Goal: Task Accomplishment & Management: Manage account settings

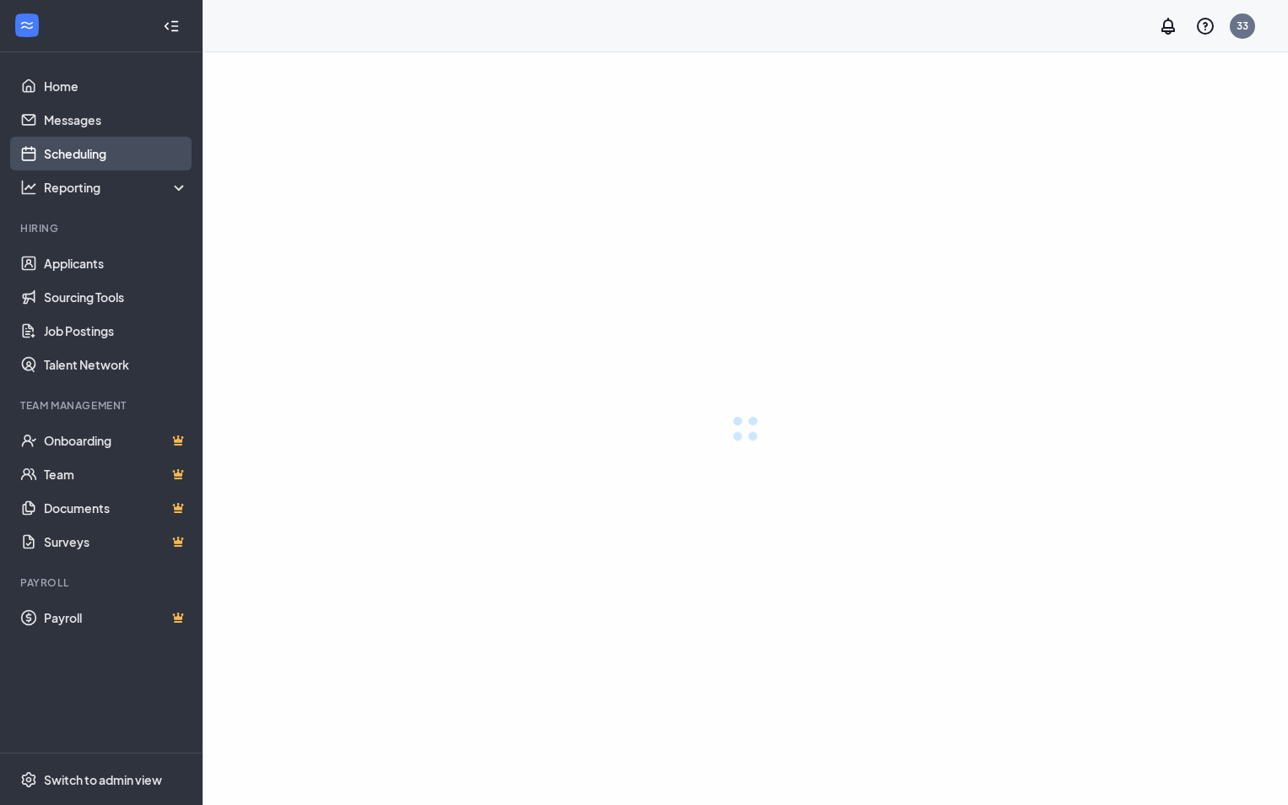
click at [75, 157] on link "Scheduling" at bounding box center [116, 154] width 144 height 34
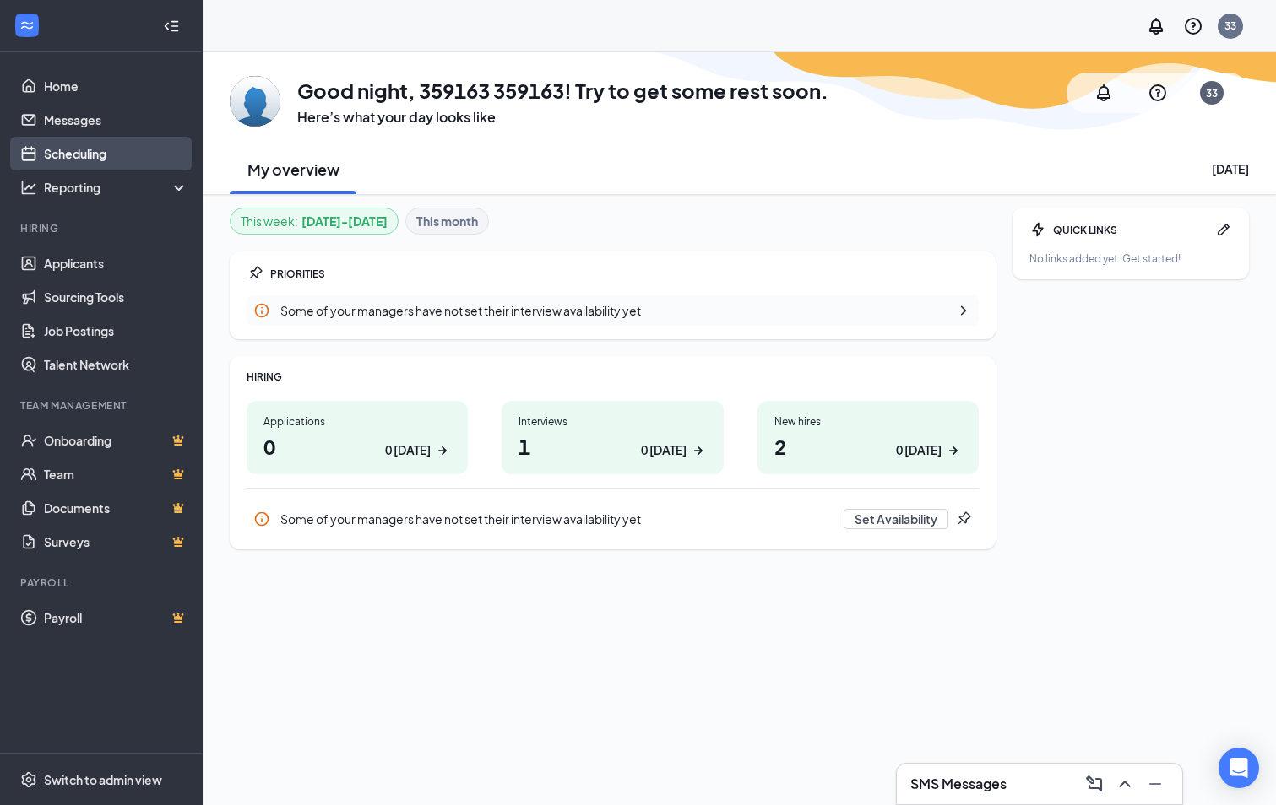
click at [83, 161] on link "Scheduling" at bounding box center [116, 154] width 144 height 34
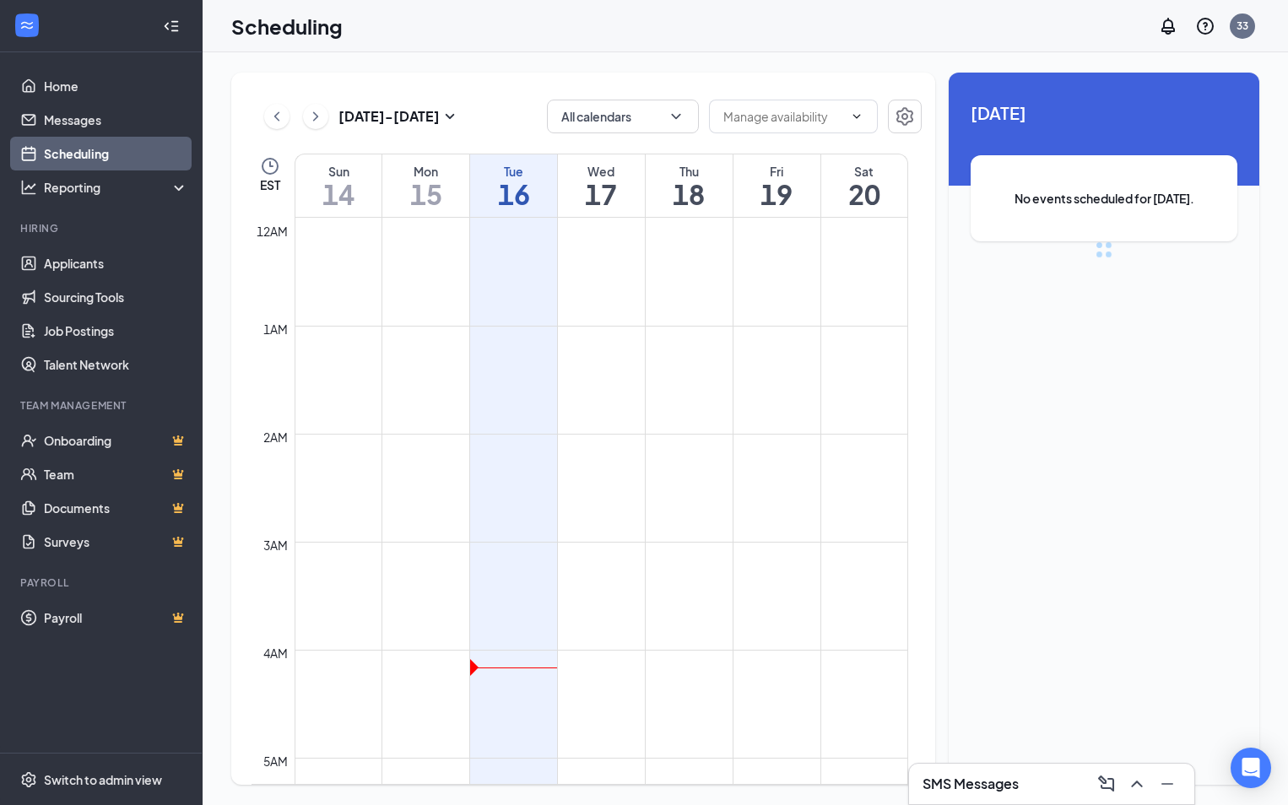
scroll to position [830, 0]
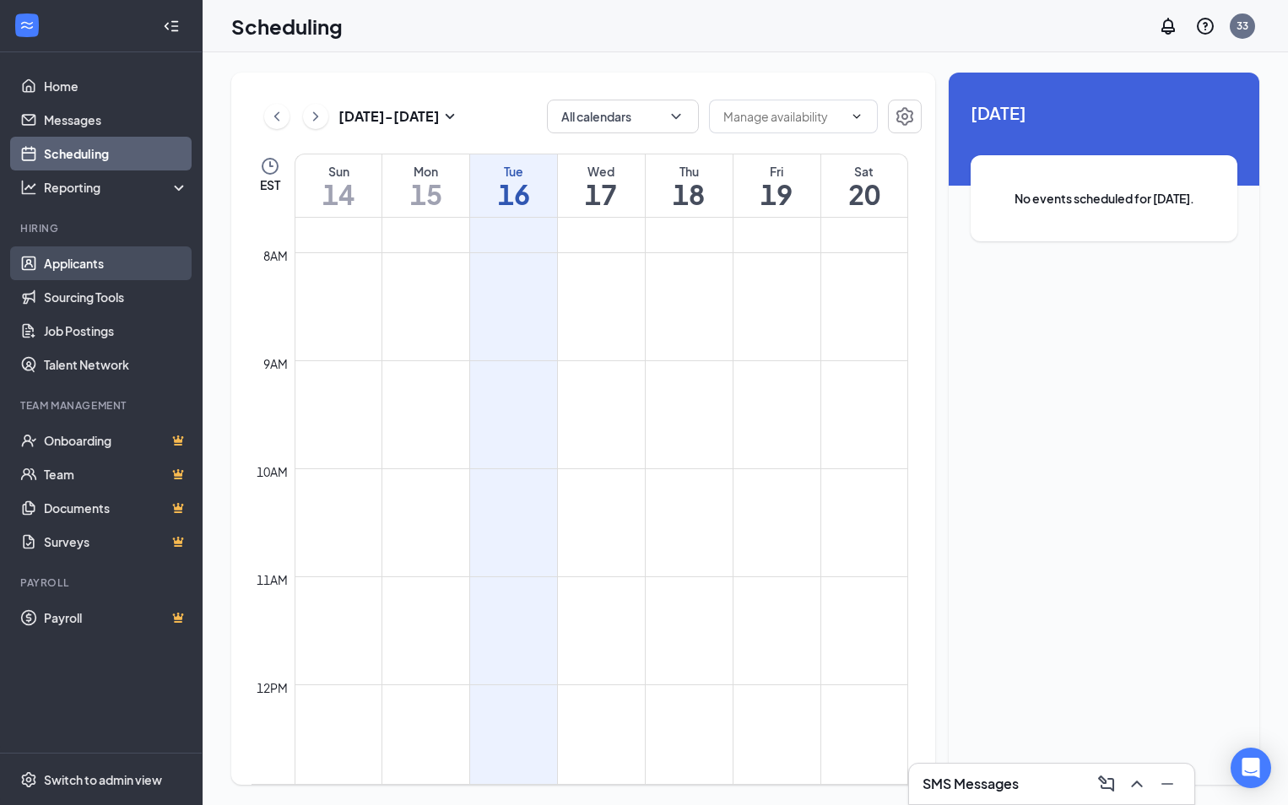
click at [106, 270] on link "Applicants" at bounding box center [116, 264] width 144 height 34
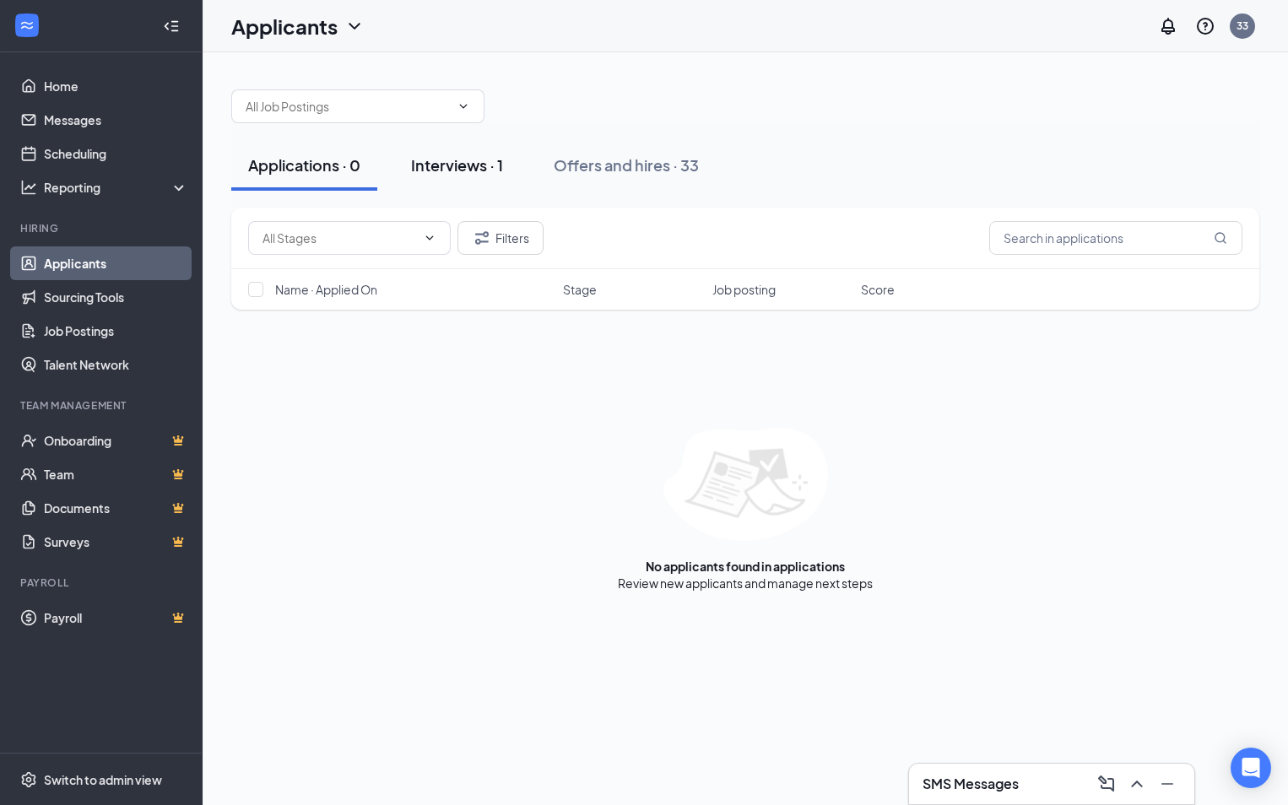
click at [458, 170] on div "Interviews · 1" at bounding box center [457, 165] width 92 height 21
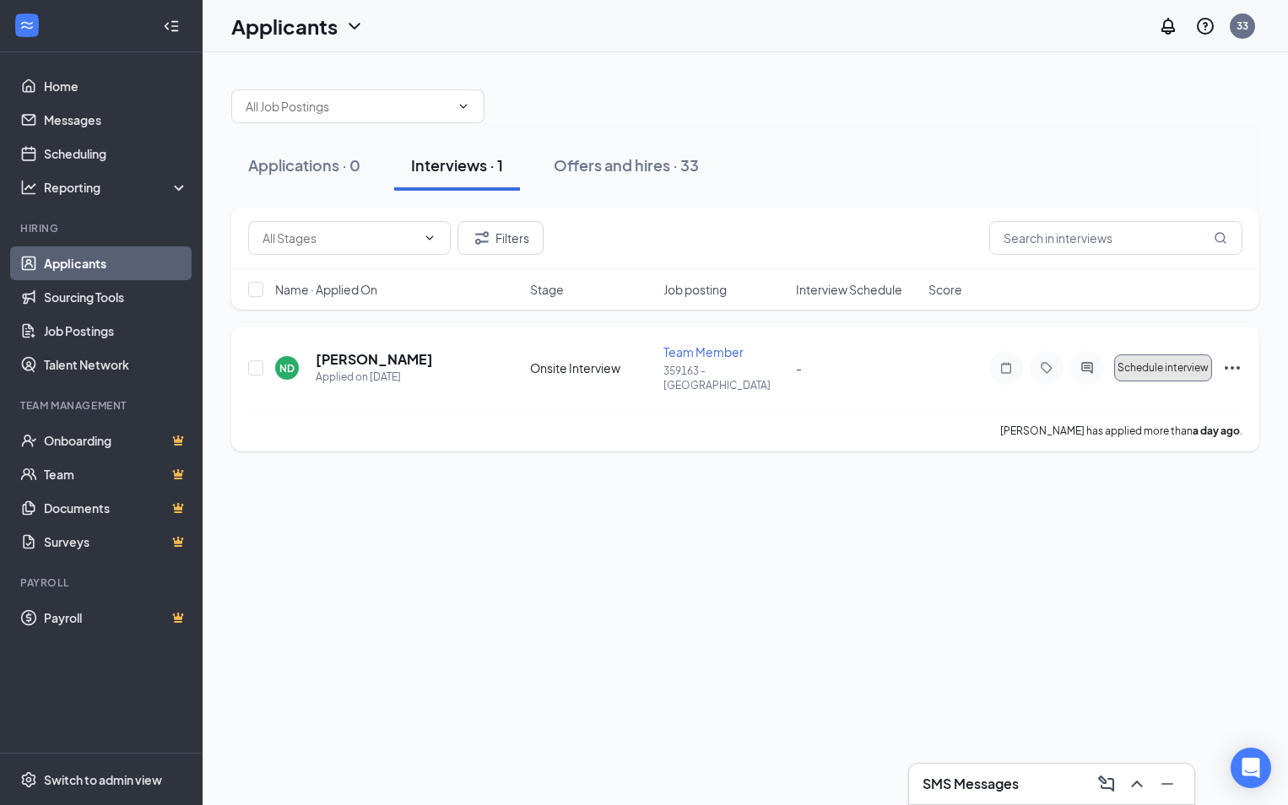
click at [1147, 362] on span "Schedule interview" at bounding box center [1163, 368] width 91 height 12
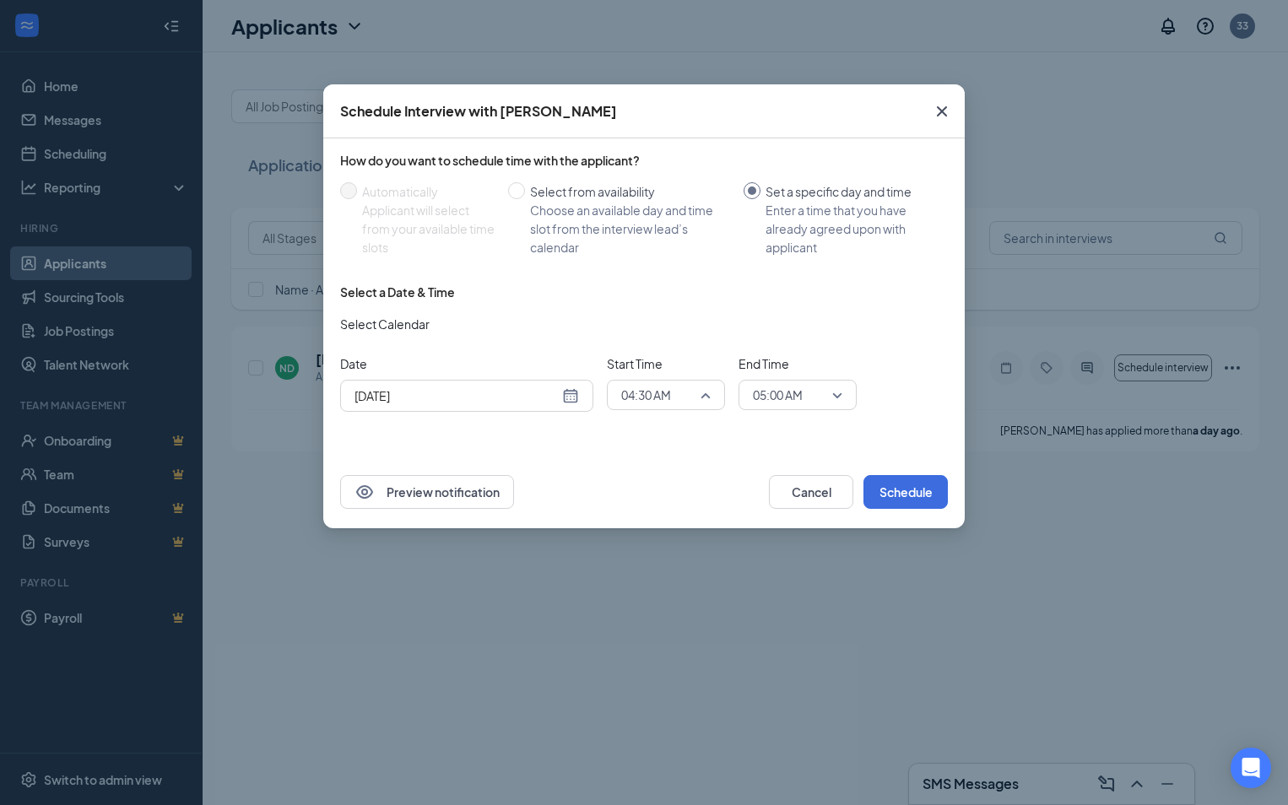
click at [712, 396] on div "04:30 AM" at bounding box center [666, 395] width 118 height 30
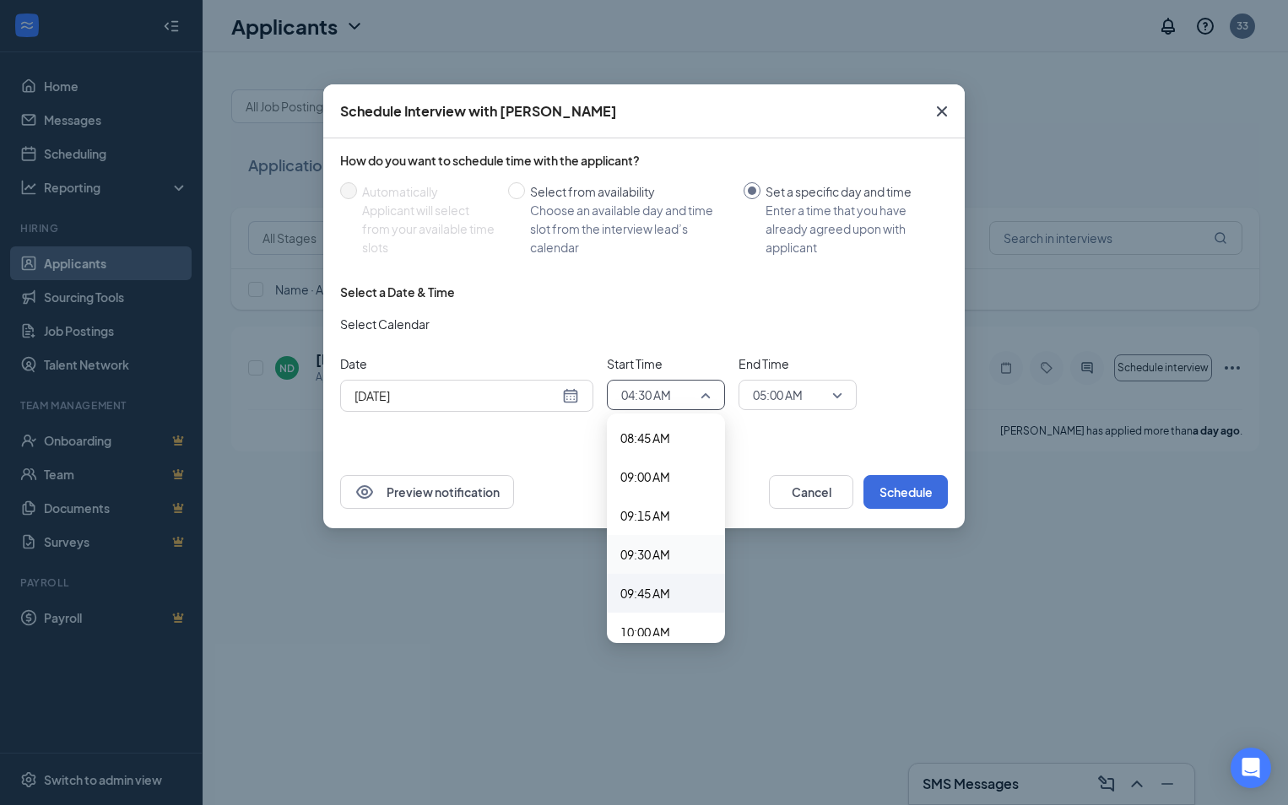
scroll to position [1368, 0]
click at [646, 632] on span "10:00 AM" at bounding box center [646, 627] width 50 height 19
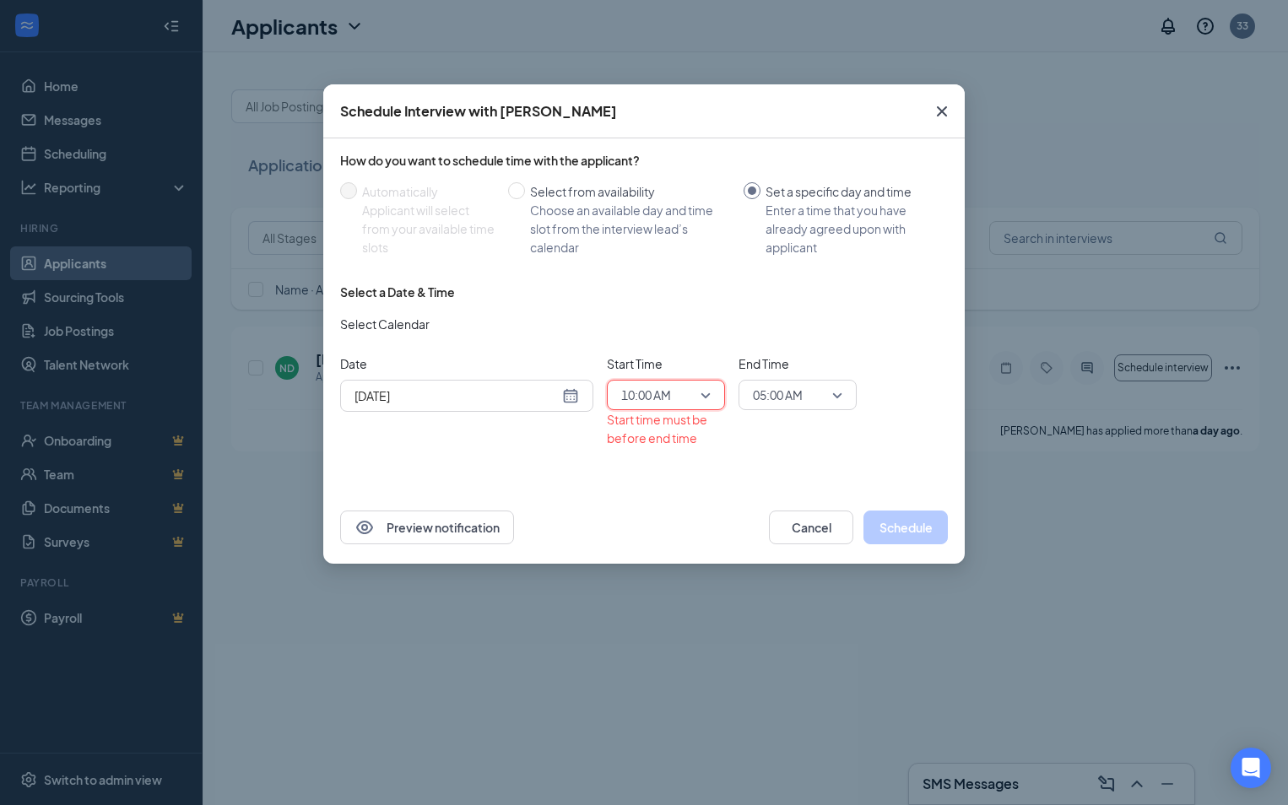
click at [834, 404] on span "05:00 AM" at bounding box center [797, 394] width 89 height 25
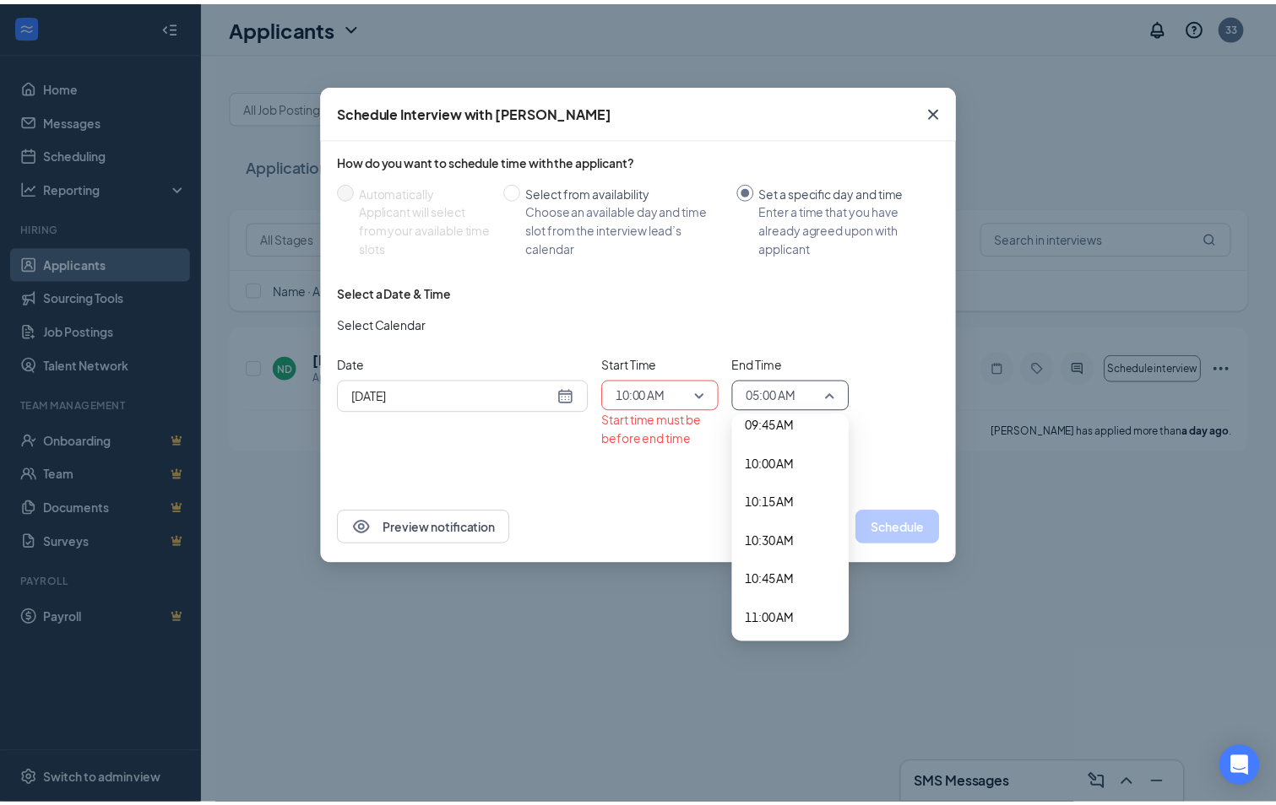
scroll to position [1614, 0]
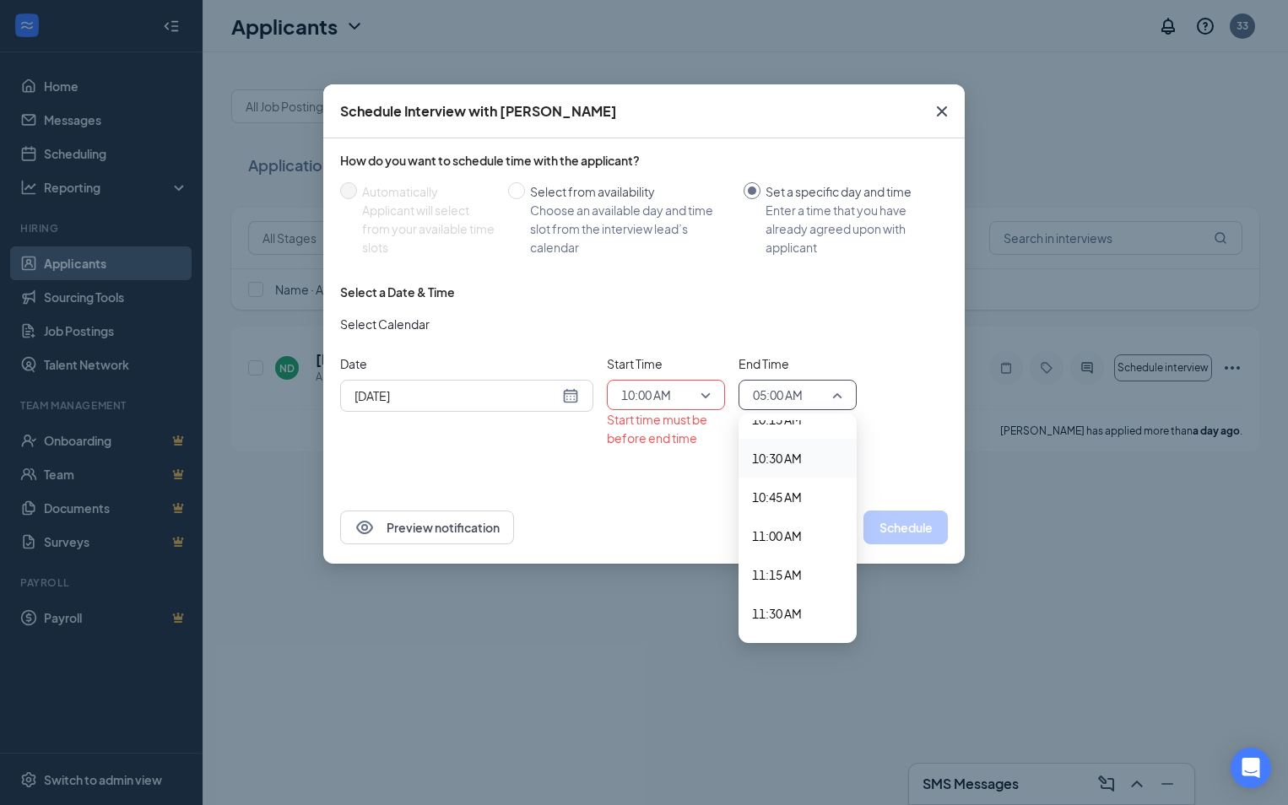
click at [793, 455] on span "10:30 AM" at bounding box center [777, 458] width 50 height 19
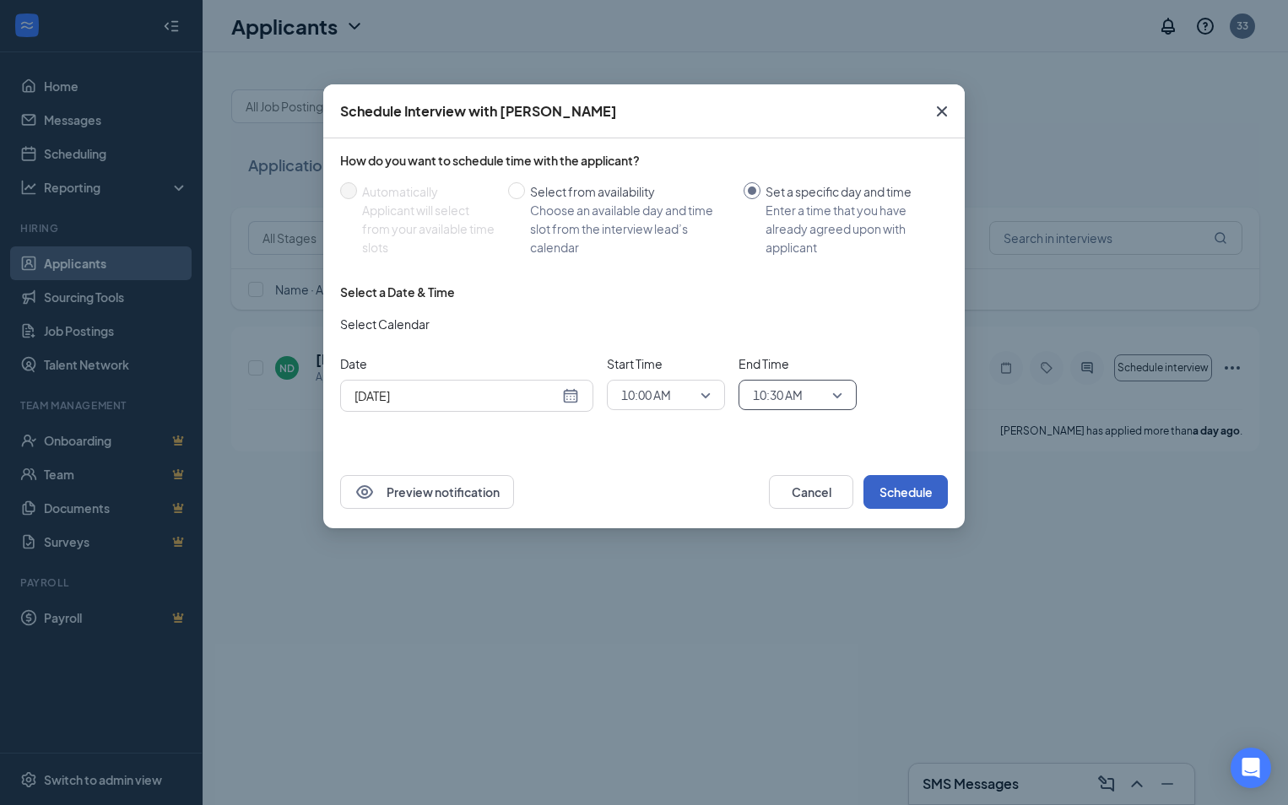
click at [903, 491] on button "Schedule" at bounding box center [906, 492] width 84 height 34
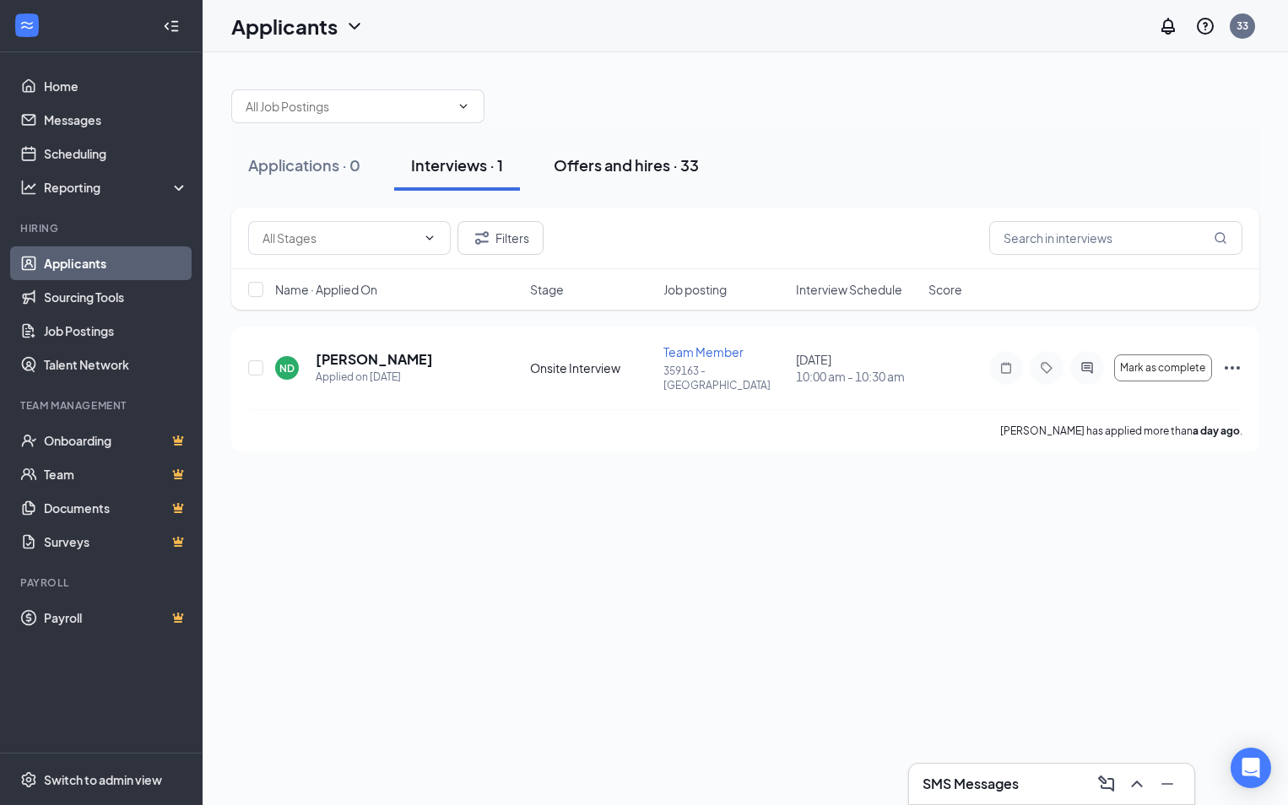
click at [632, 158] on div "Offers and hires · 33" at bounding box center [626, 165] width 145 height 21
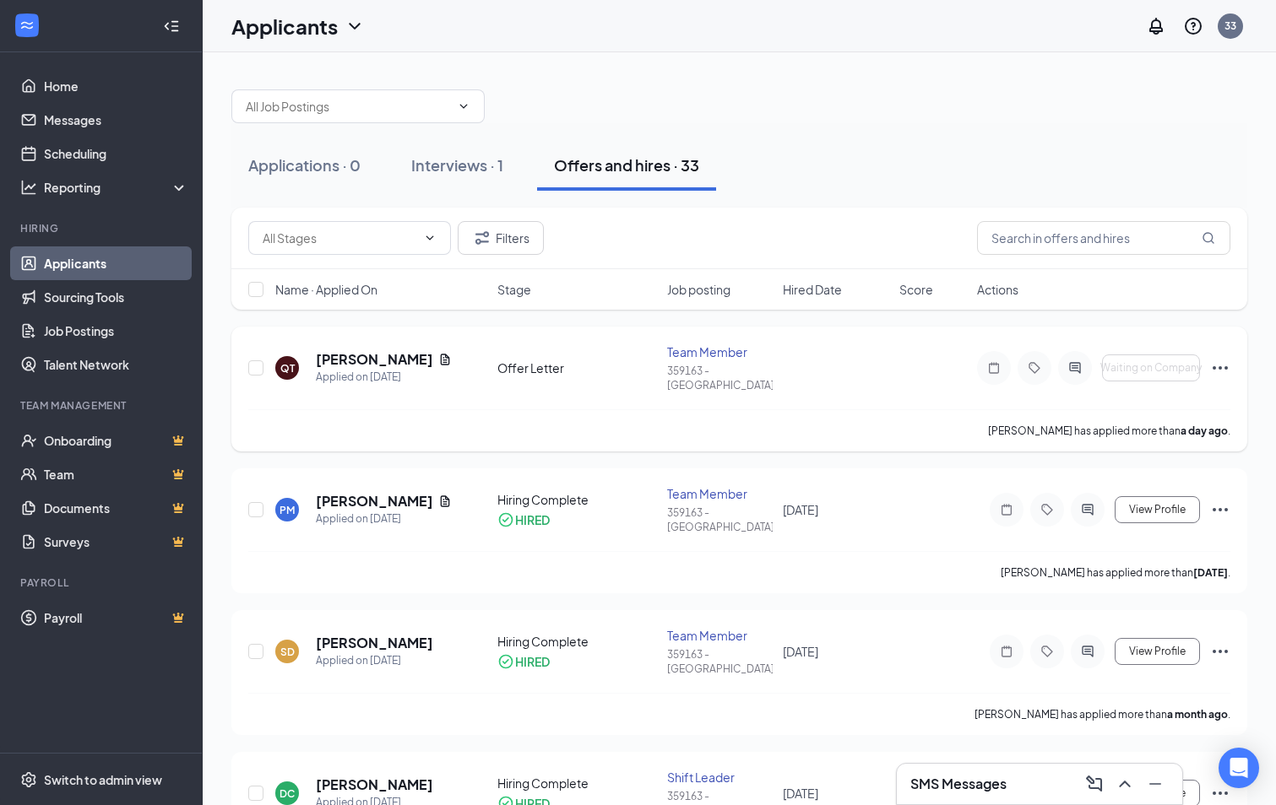
click at [1227, 366] on icon "Ellipses" at bounding box center [1219, 367] width 15 height 3
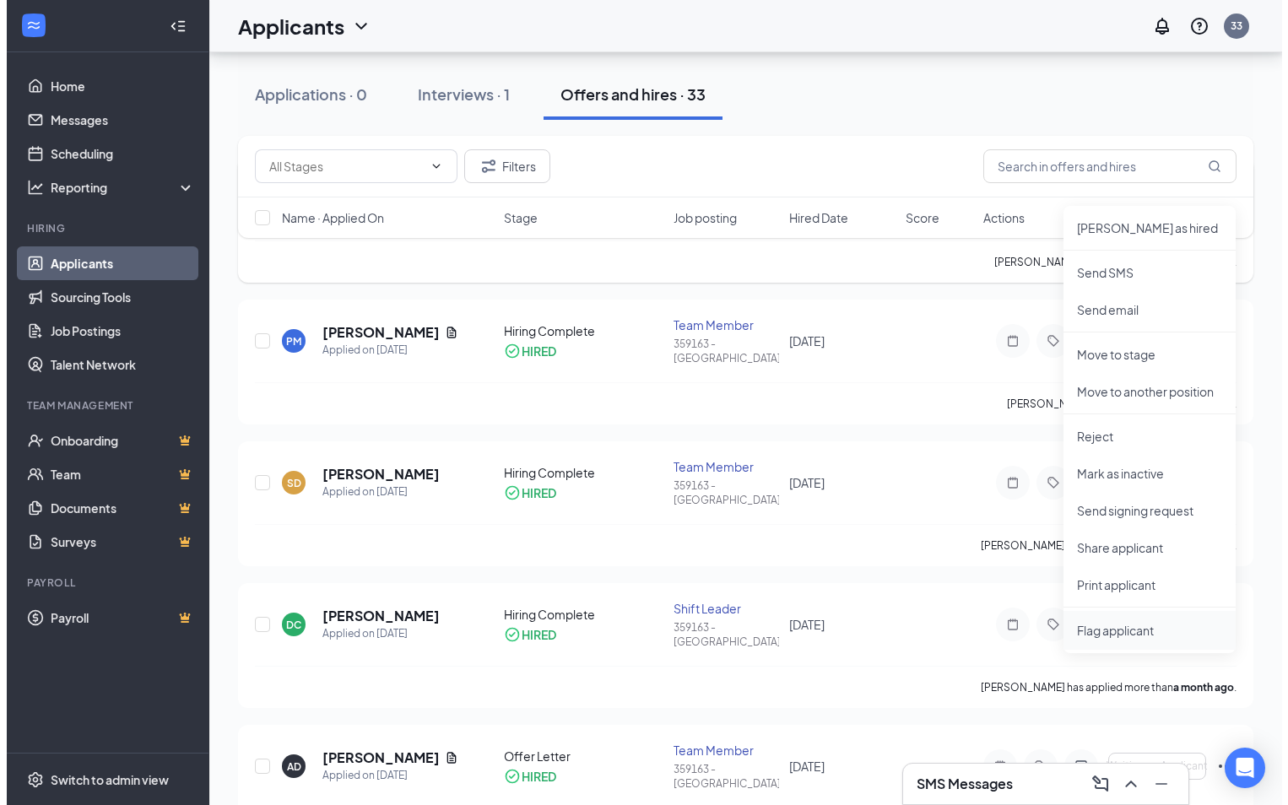
scroll to position [84, 0]
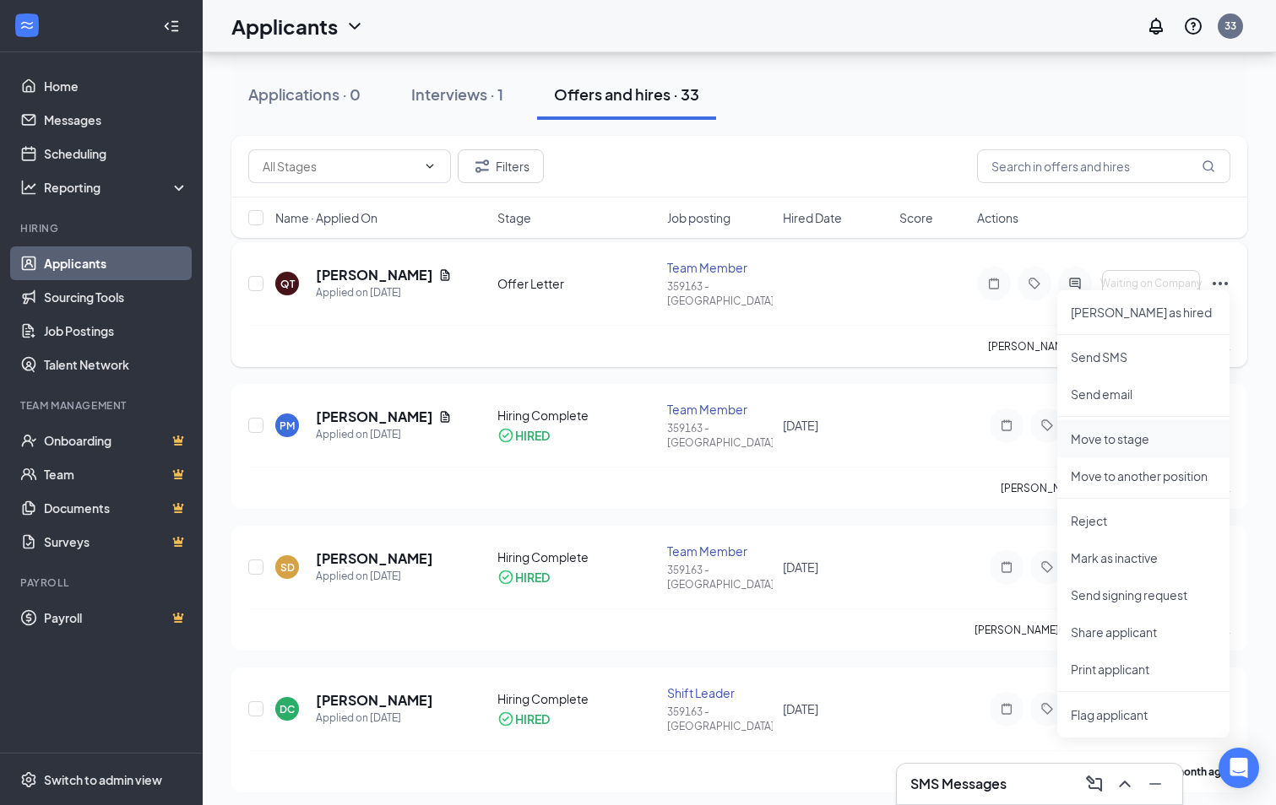
click at [1108, 435] on p "Move to stage" at bounding box center [1143, 439] width 145 height 17
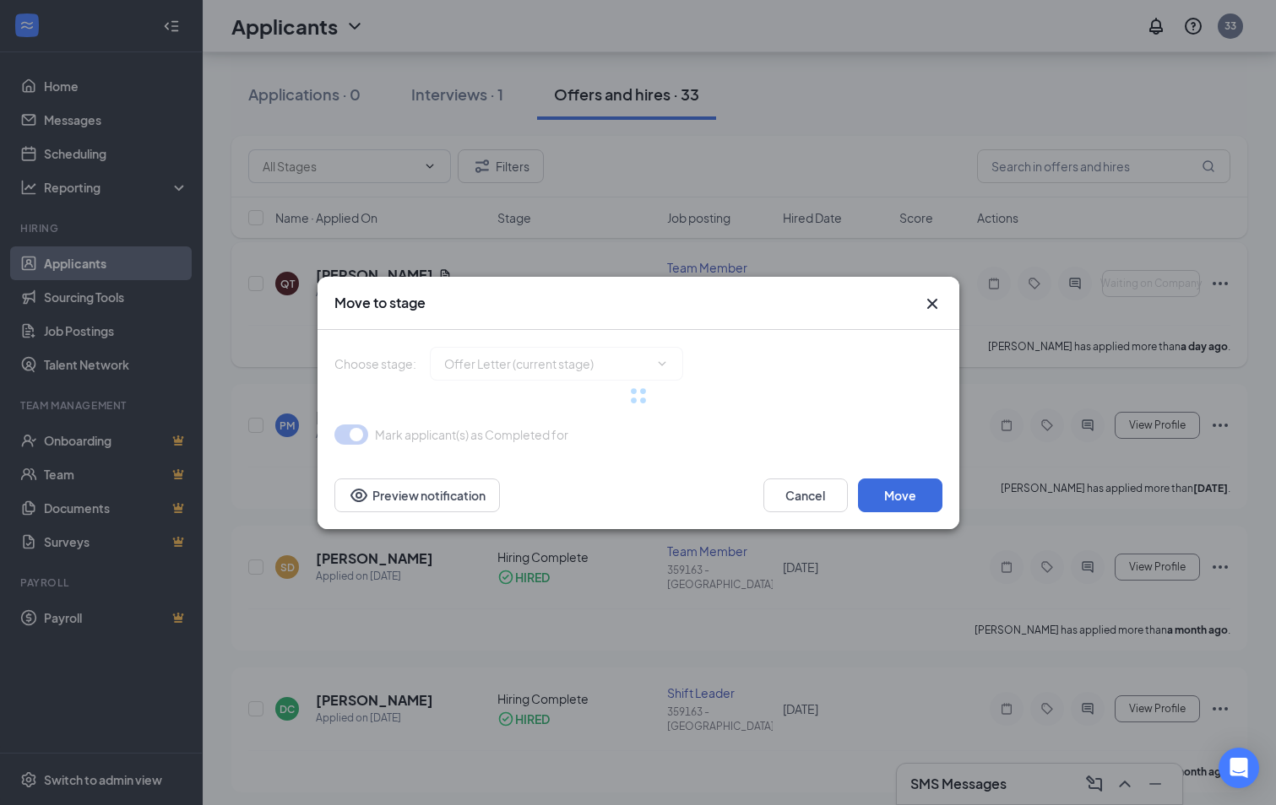
type input "Hiring Complete (final stage)"
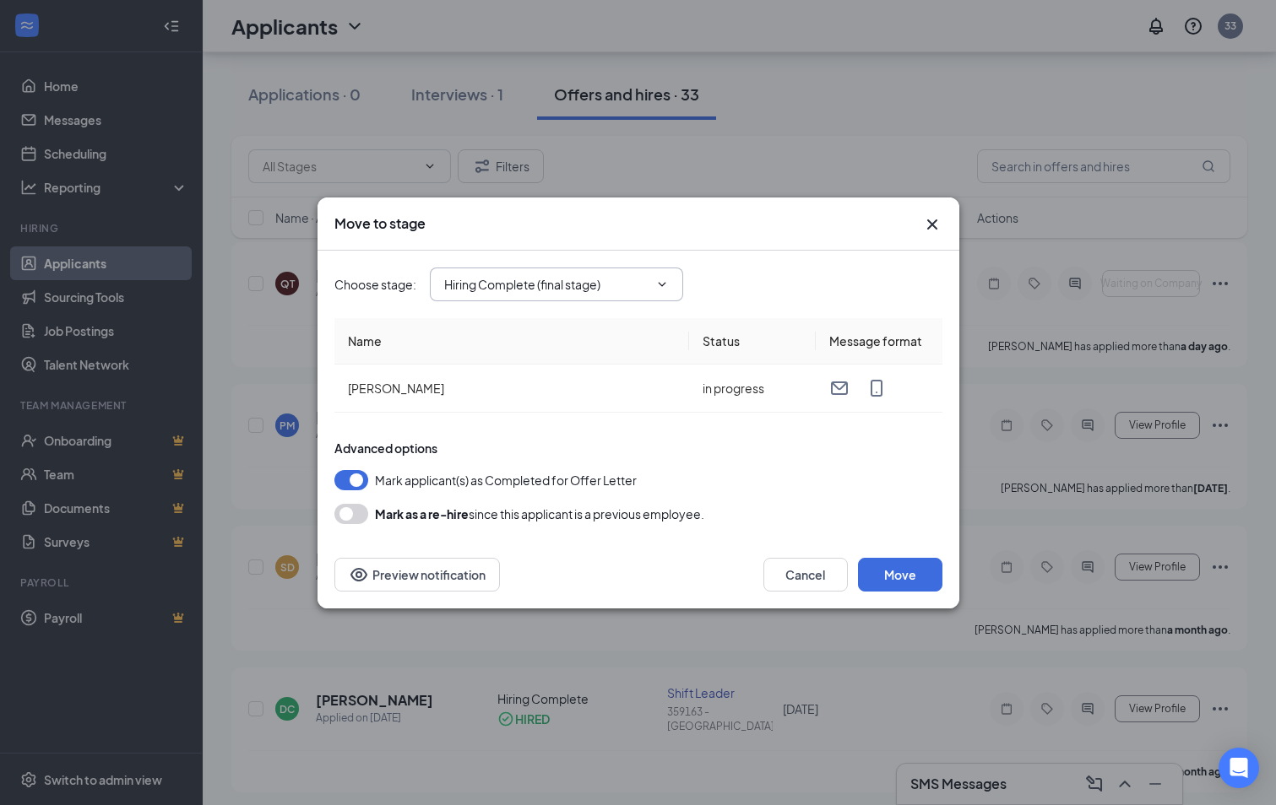
click at [662, 282] on icon "ChevronDown" at bounding box center [662, 285] width 14 height 14
click at [663, 285] on icon "ChevronDown" at bounding box center [662, 284] width 8 height 4
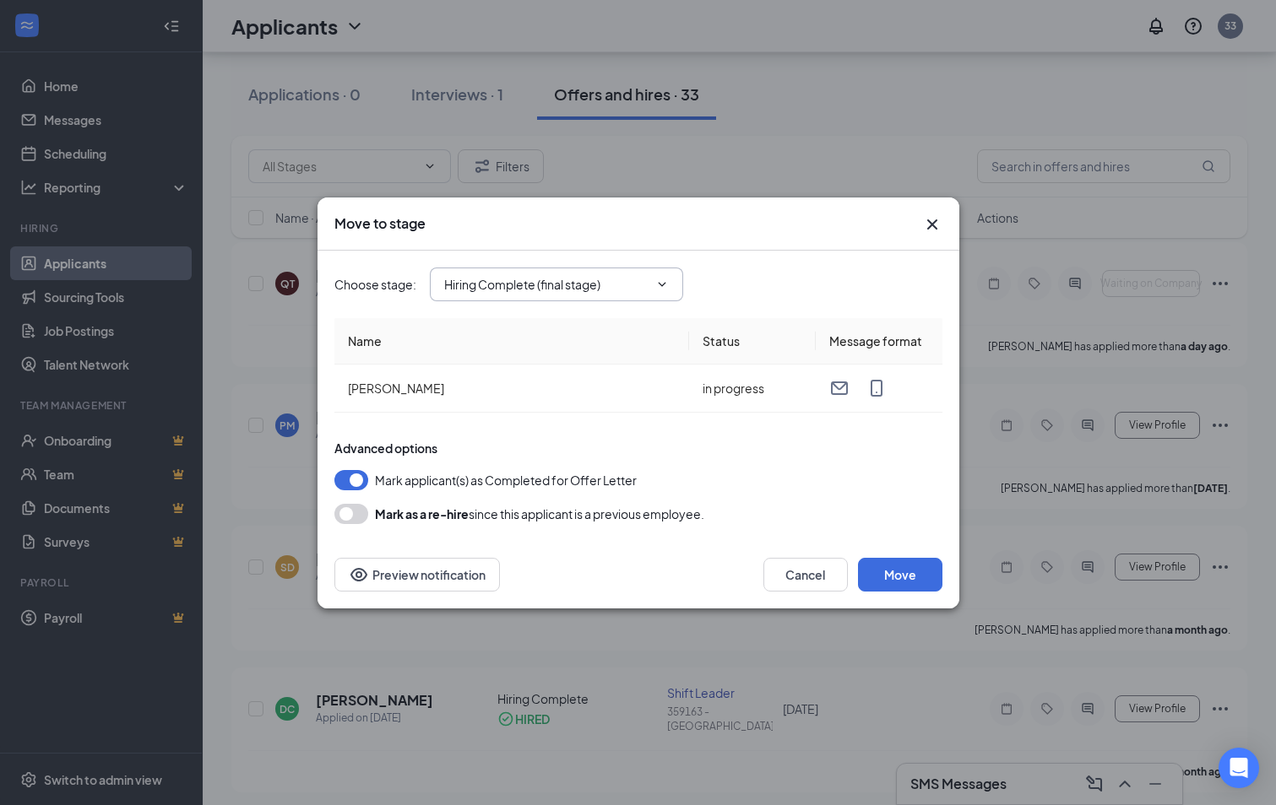
click at [355, 479] on button "button" at bounding box center [351, 480] width 34 height 20
click at [661, 284] on icon "ChevronDown" at bounding box center [662, 285] width 14 height 14
click at [343, 475] on button "button" at bounding box center [351, 480] width 34 height 20
click at [801, 575] on button "Cancel" at bounding box center [805, 575] width 84 height 34
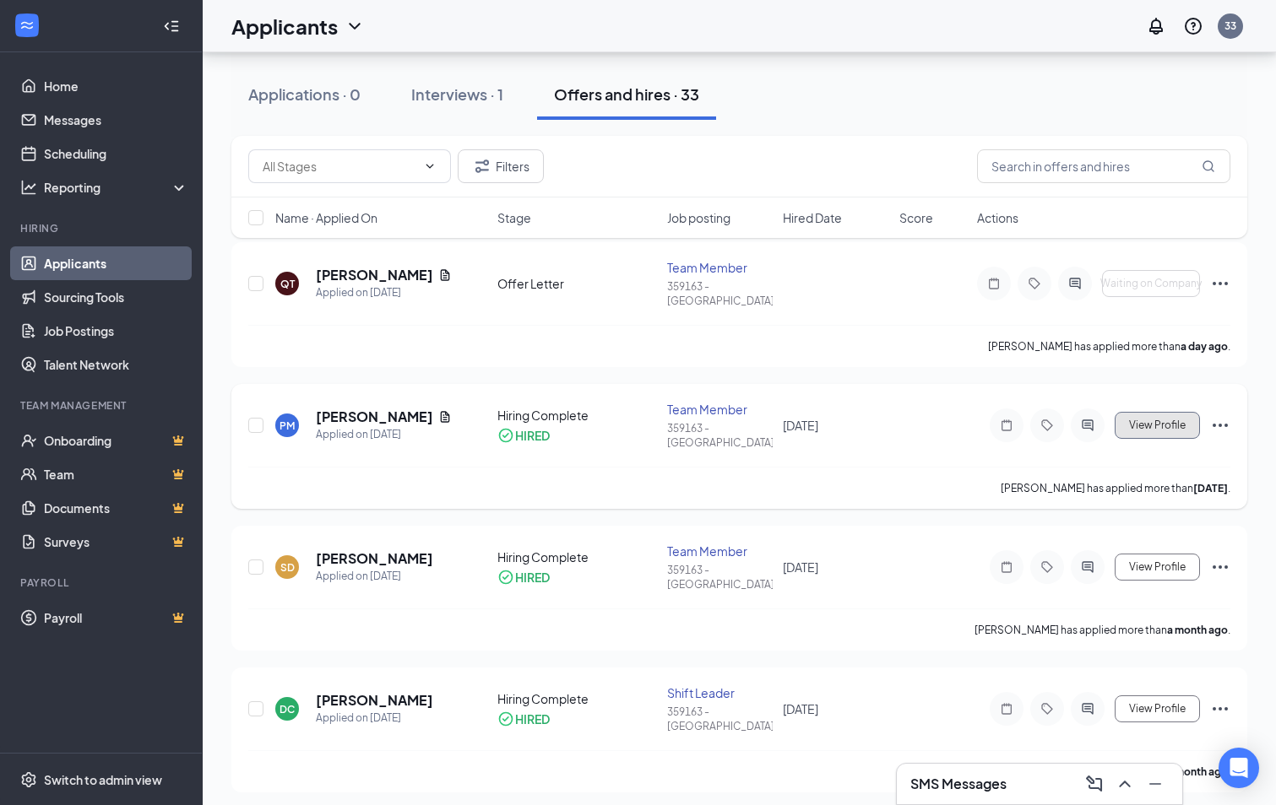
click at [1141, 420] on span "View Profile" at bounding box center [1157, 426] width 57 height 12
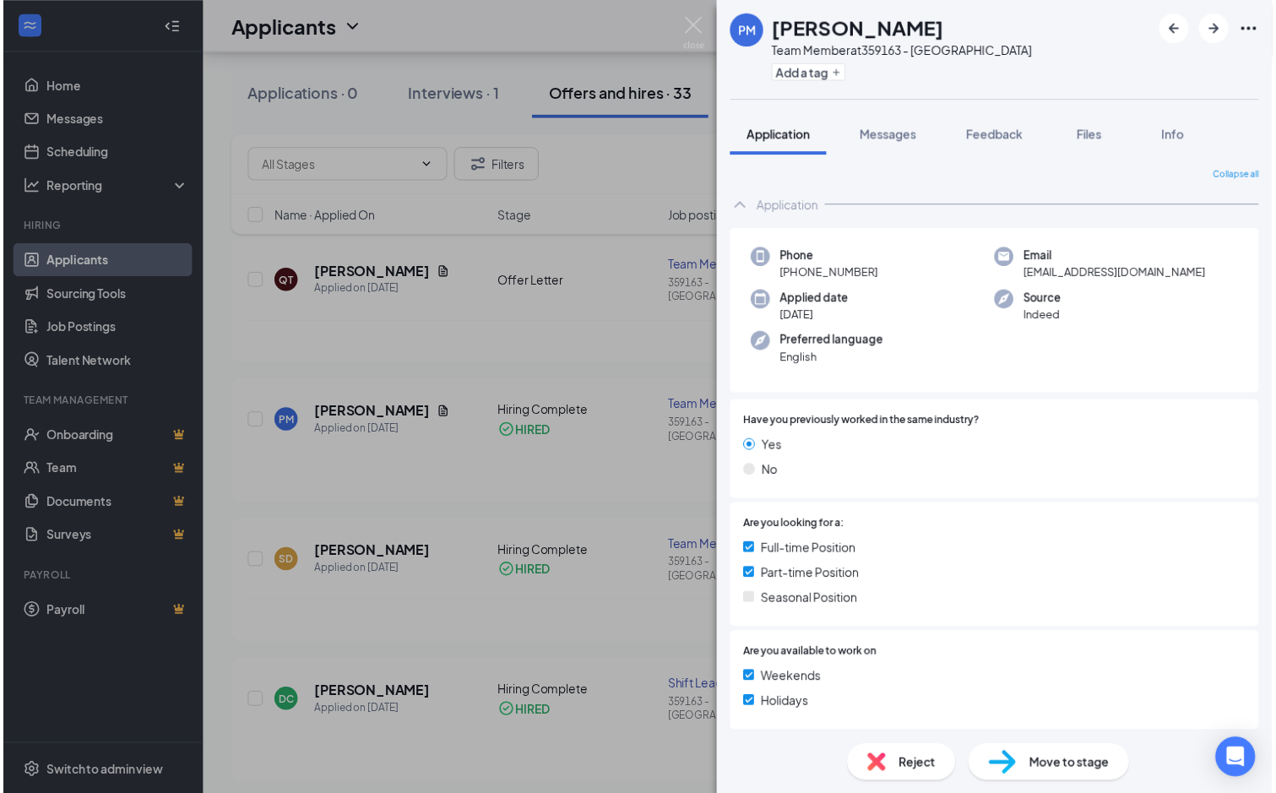
scroll to position [253, 0]
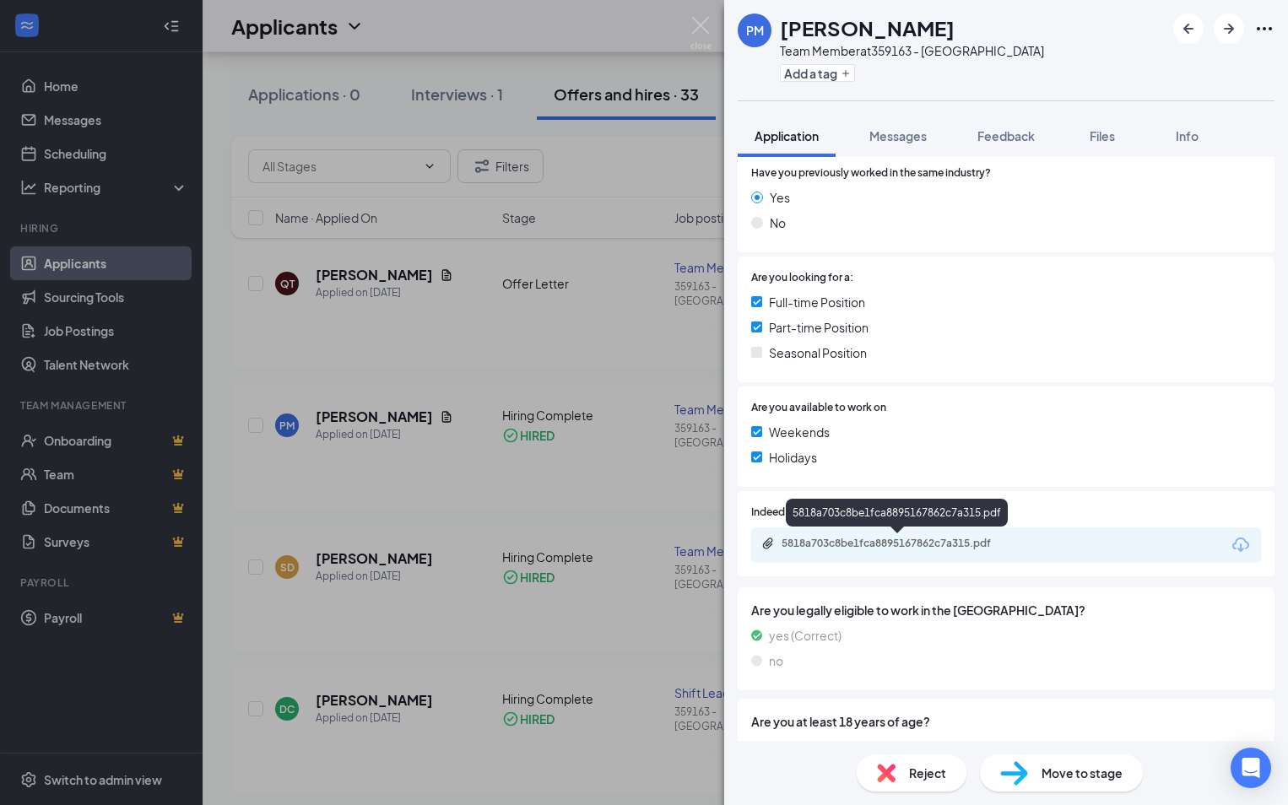
click at [932, 549] on div "5818a703c8be1fca8895167862c7a315.pdf" at bounding box center [900, 544] width 236 height 14
click at [705, 32] on img at bounding box center [701, 33] width 21 height 33
